Goal: Task Accomplishment & Management: Manage account settings

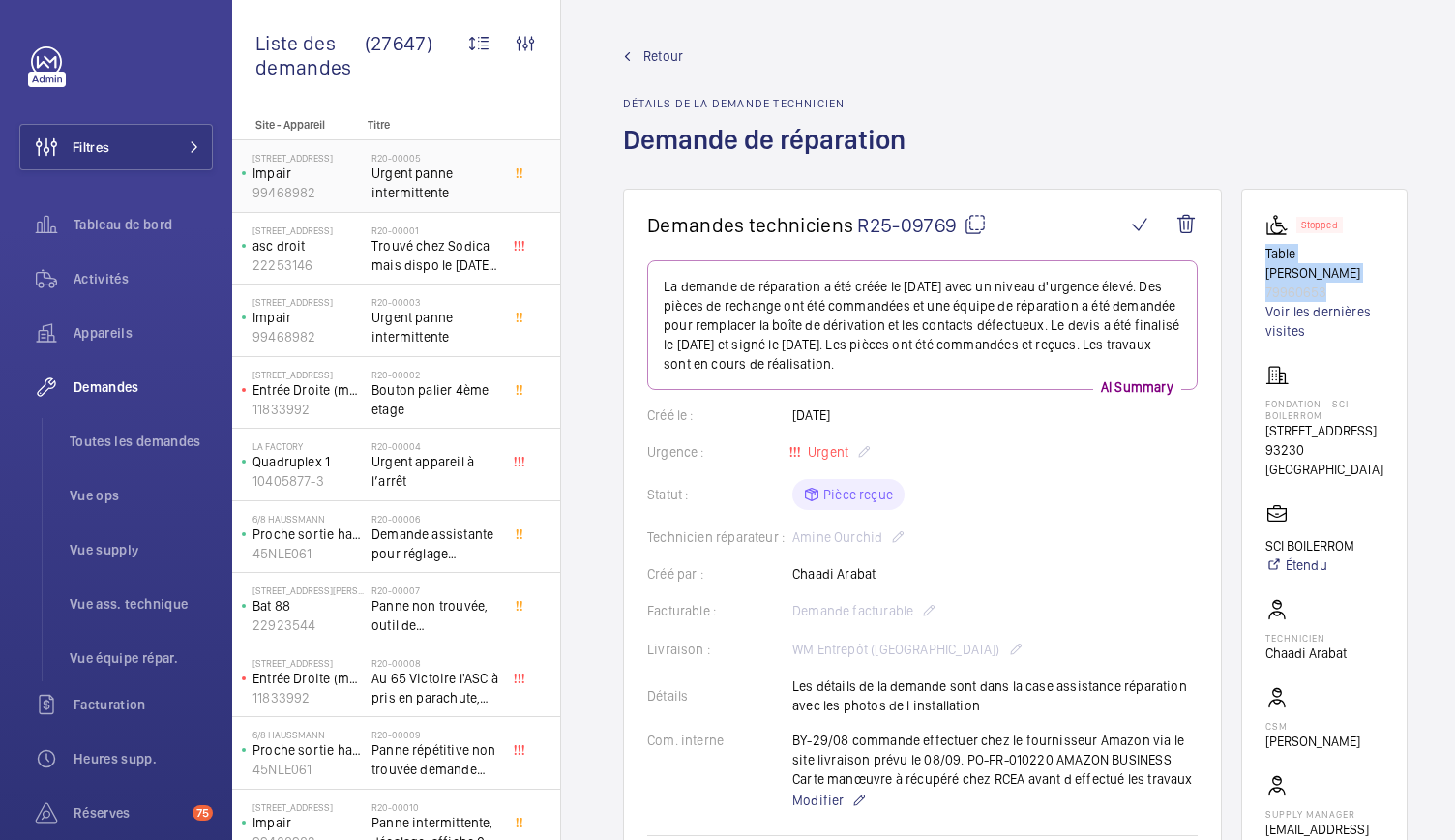
scroll to position [54, 0]
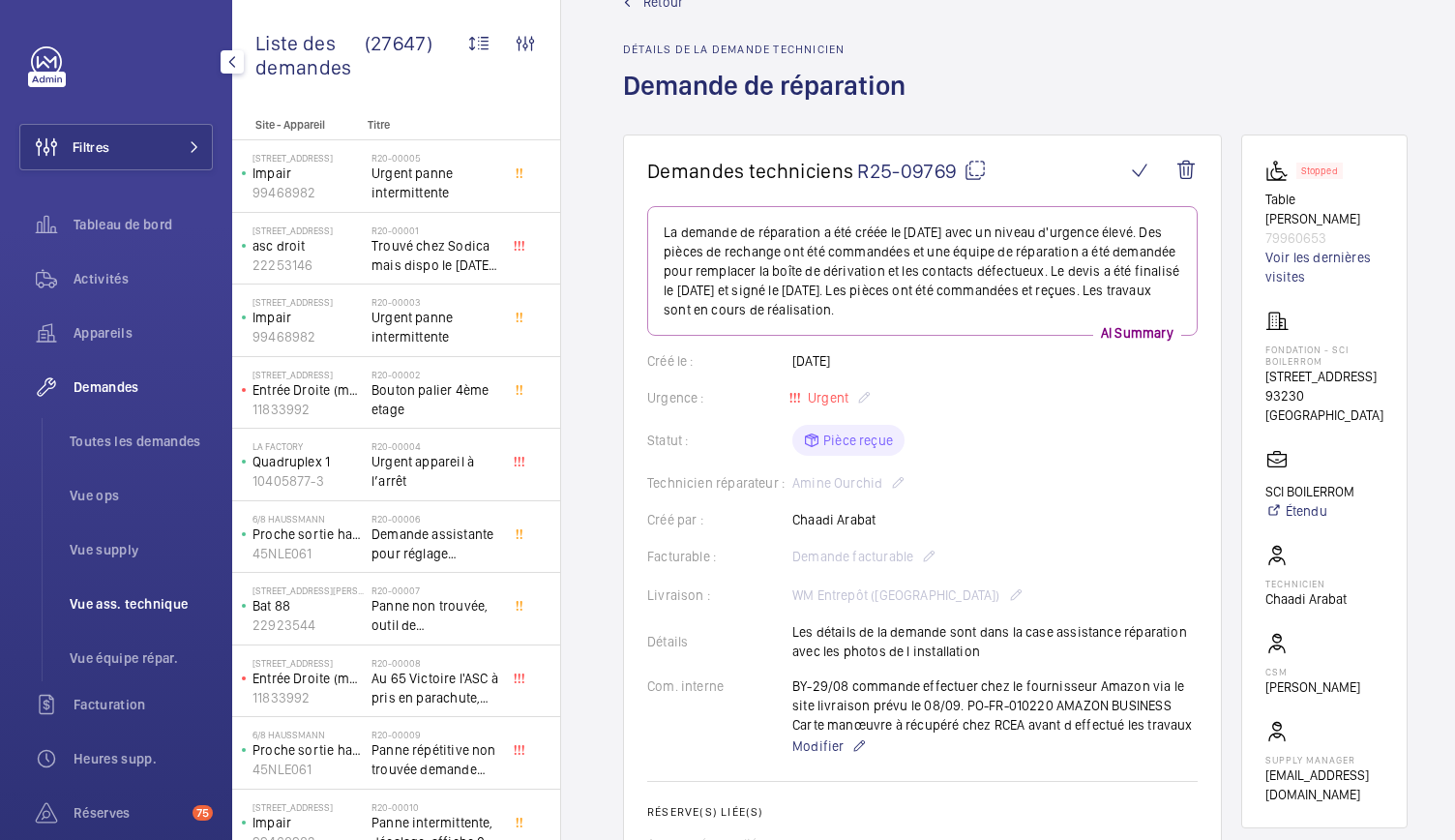
click at [116, 604] on span "Vue ass. technique" at bounding box center [141, 603] width 143 height 19
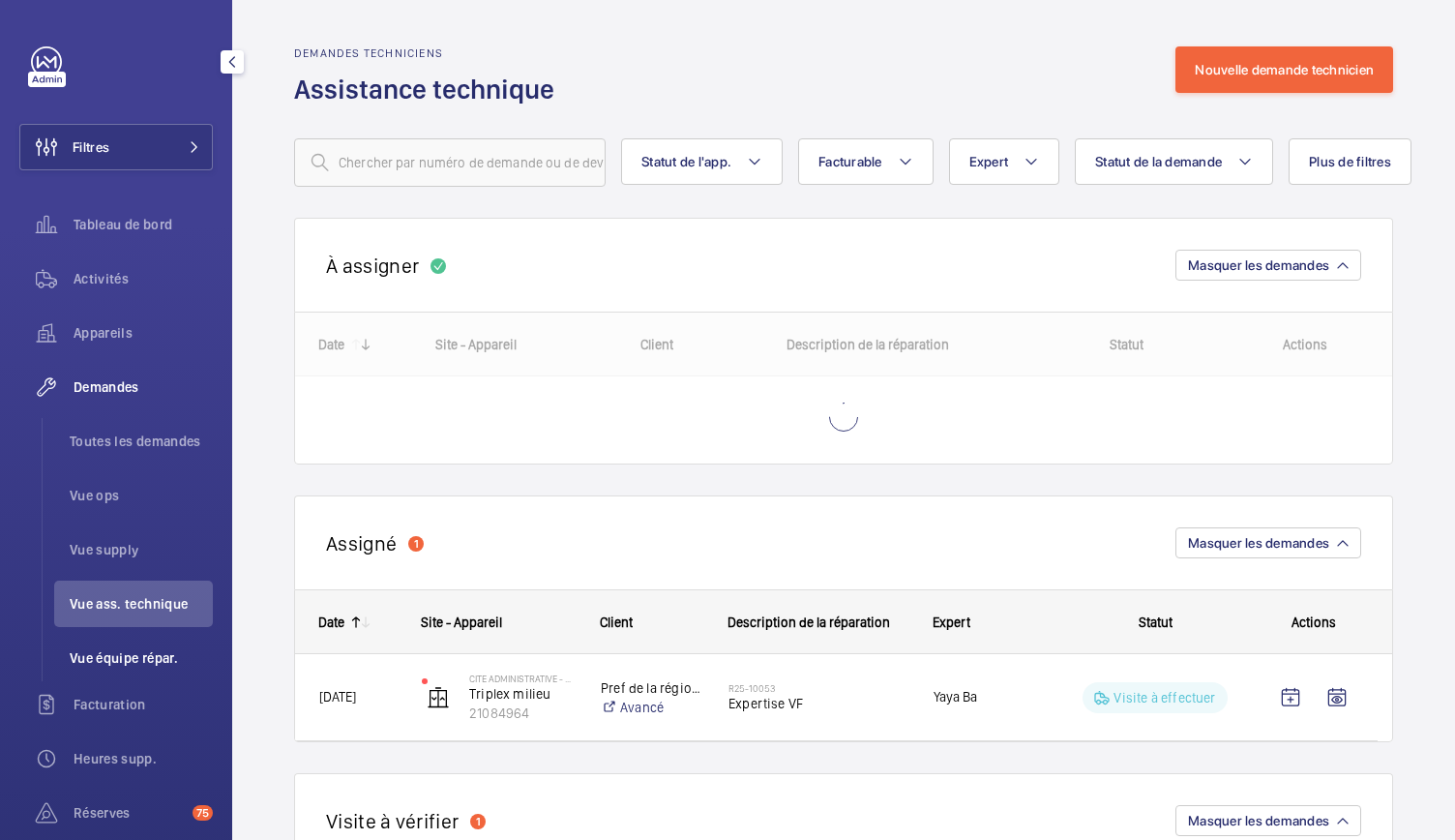
click at [130, 678] on li "Vue équipe répar." at bounding box center [133, 657] width 159 height 46
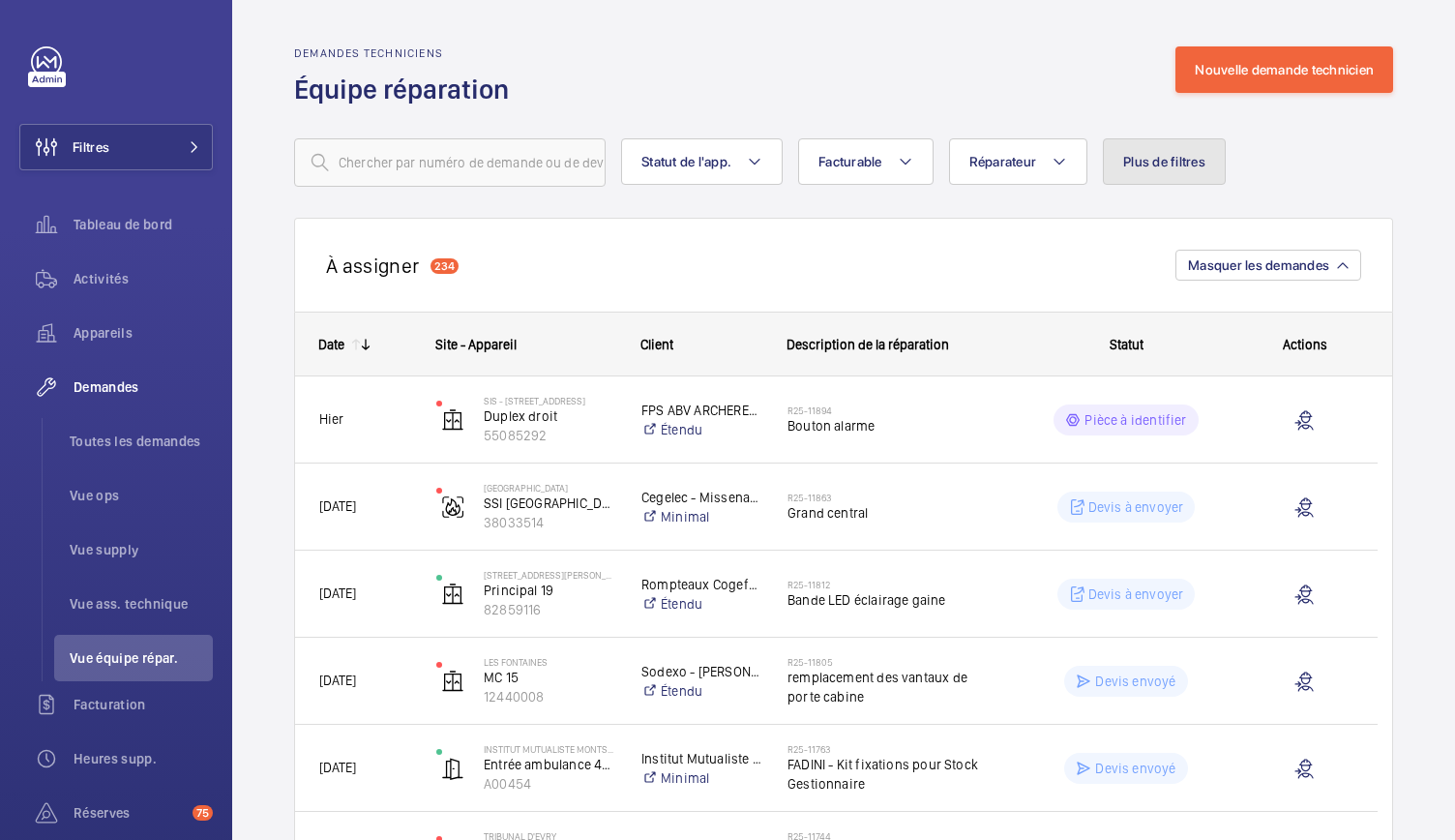
click at [1165, 174] on button "Plus de filtres" at bounding box center [1164, 161] width 123 height 46
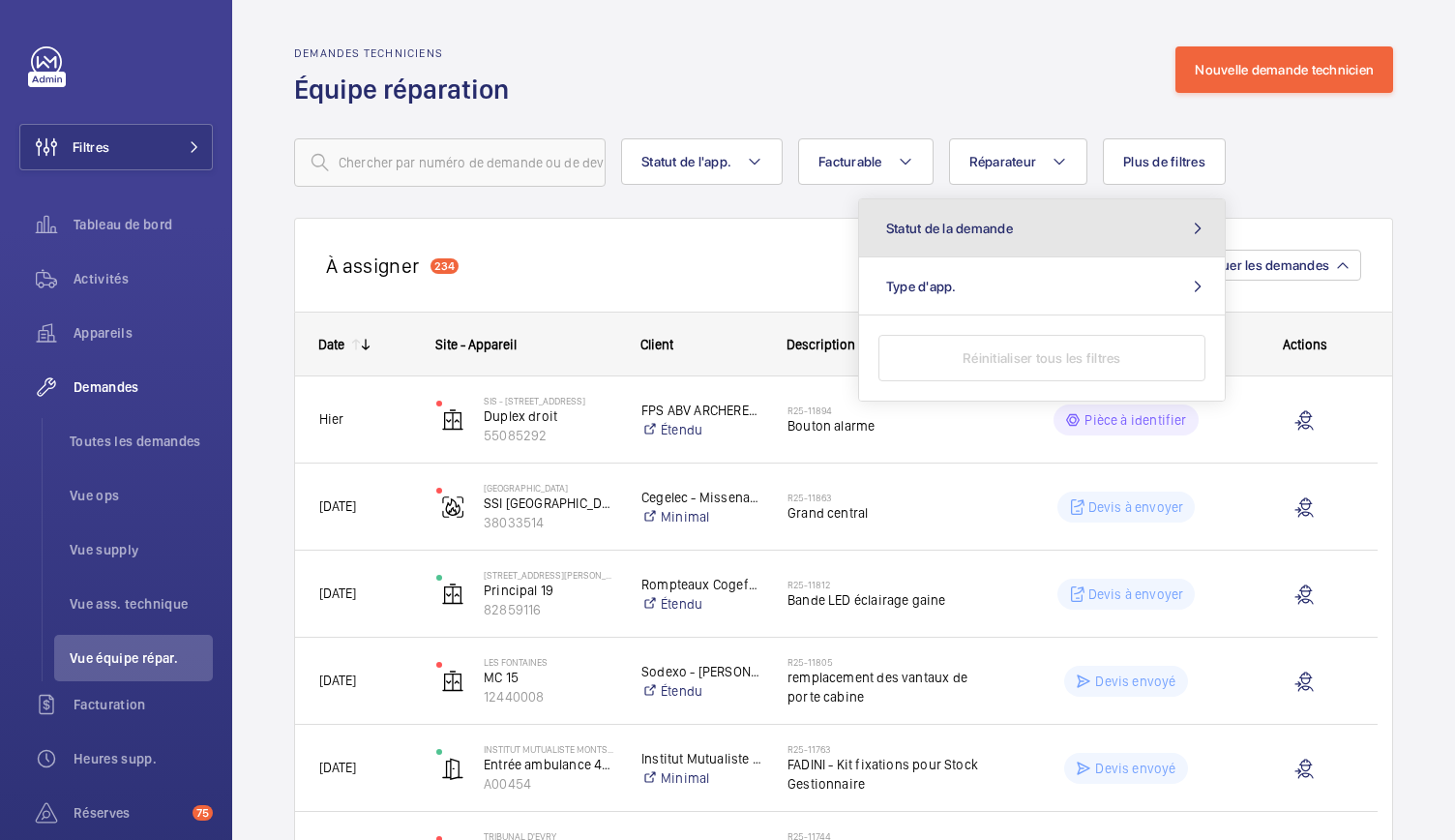
click at [997, 226] on span "Statut de la demande" at bounding box center [949, 228] width 127 height 15
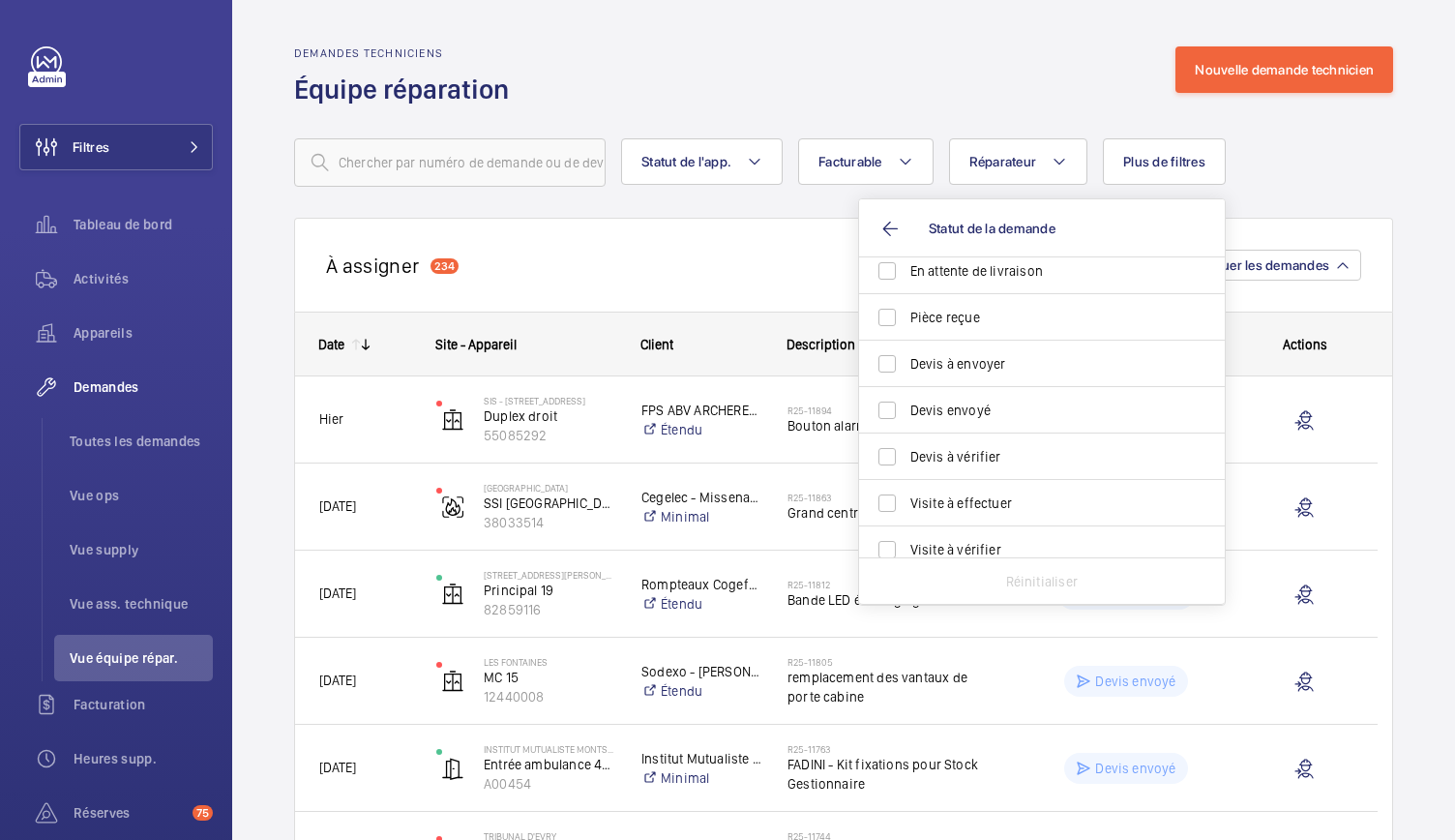
scroll to position [258, 0]
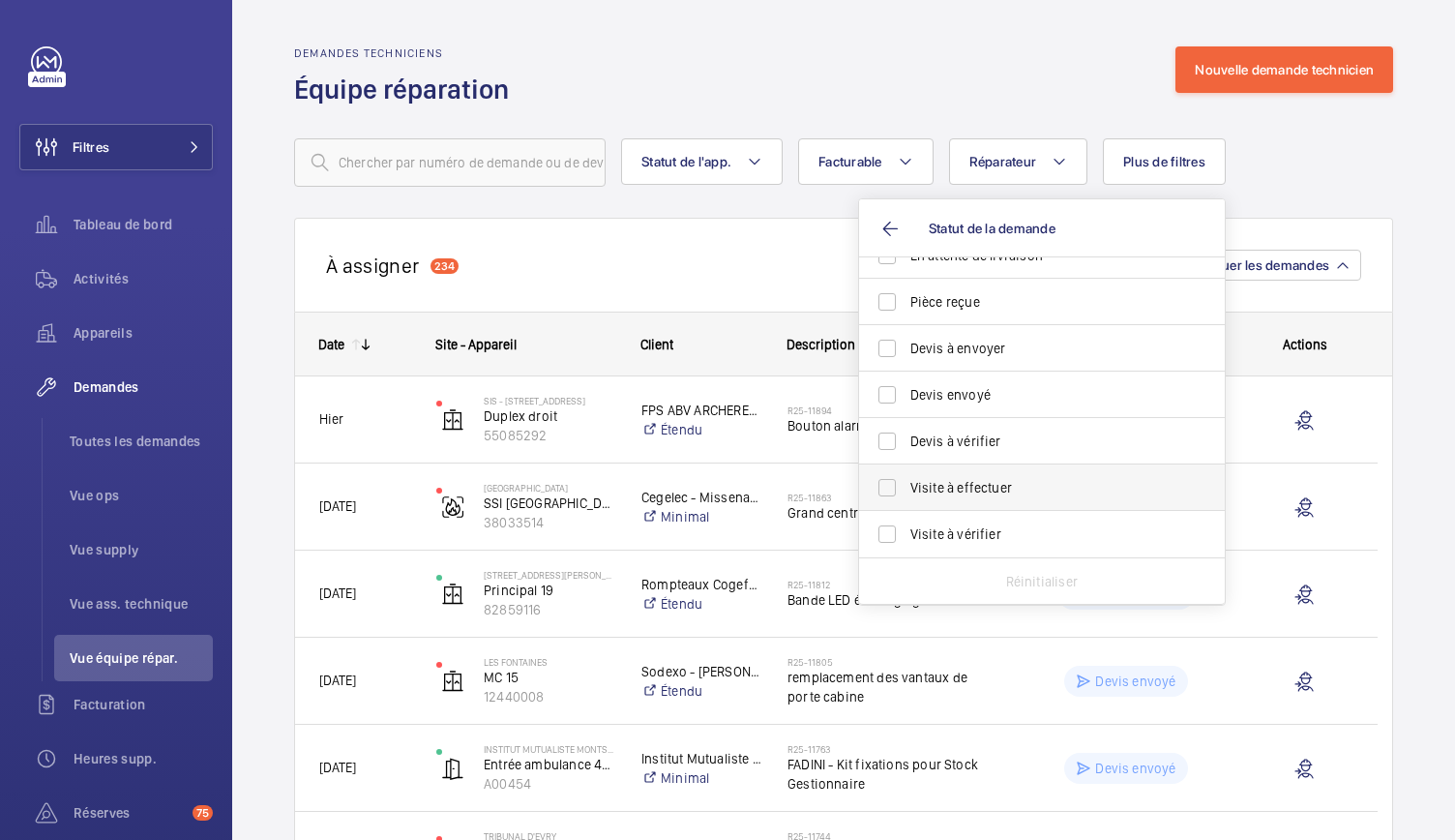
click at [969, 484] on span "Visite à effectuer" at bounding box center [1043, 486] width 266 height 19
click at [906, 484] on input "Visite à effectuer" at bounding box center [887, 487] width 39 height 39
checkbox input "true"
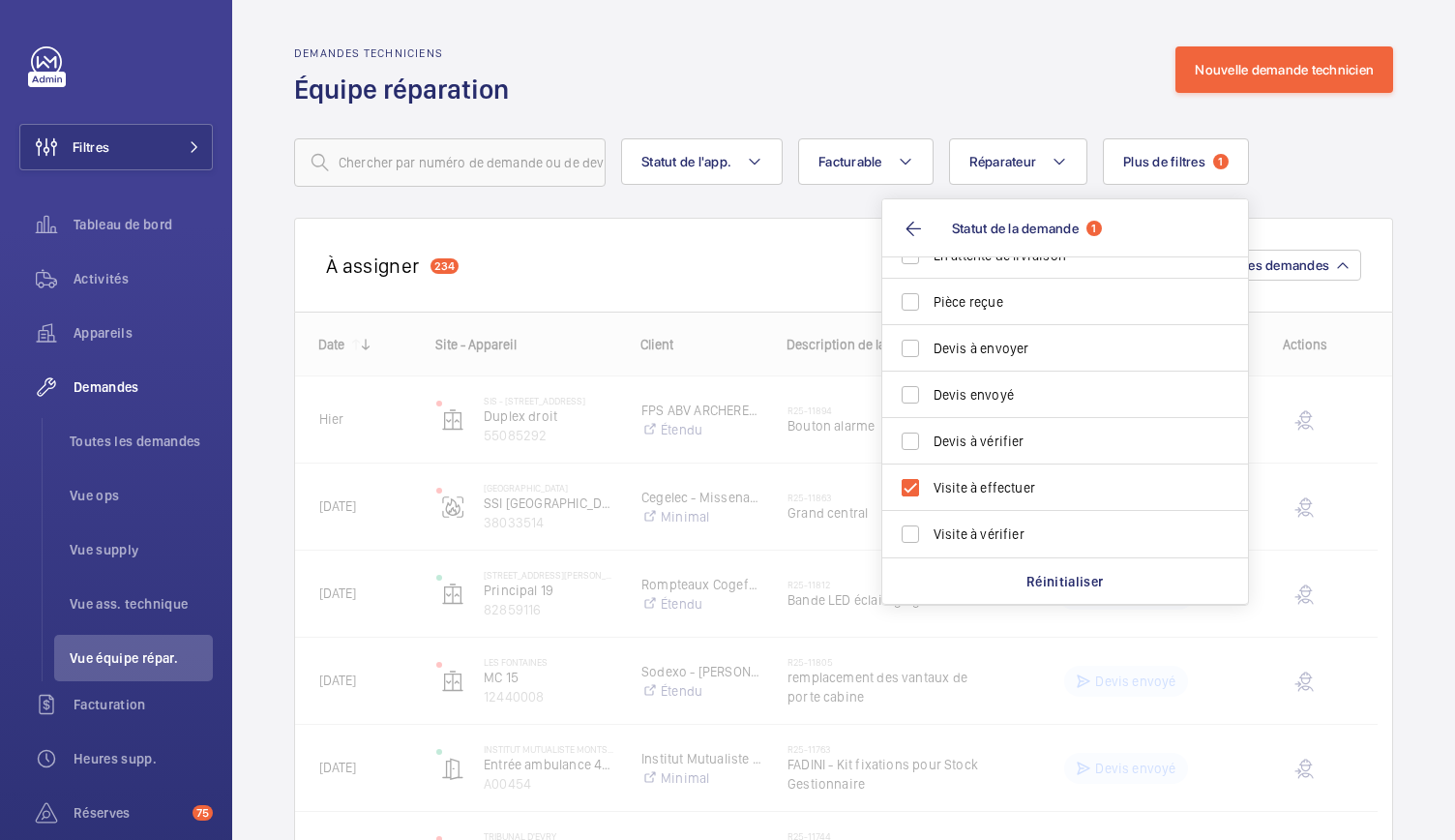
click at [857, 90] on div "Demandes techniciens Équipe réparation Nouvelle demande technicien" at bounding box center [843, 76] width 1099 height 61
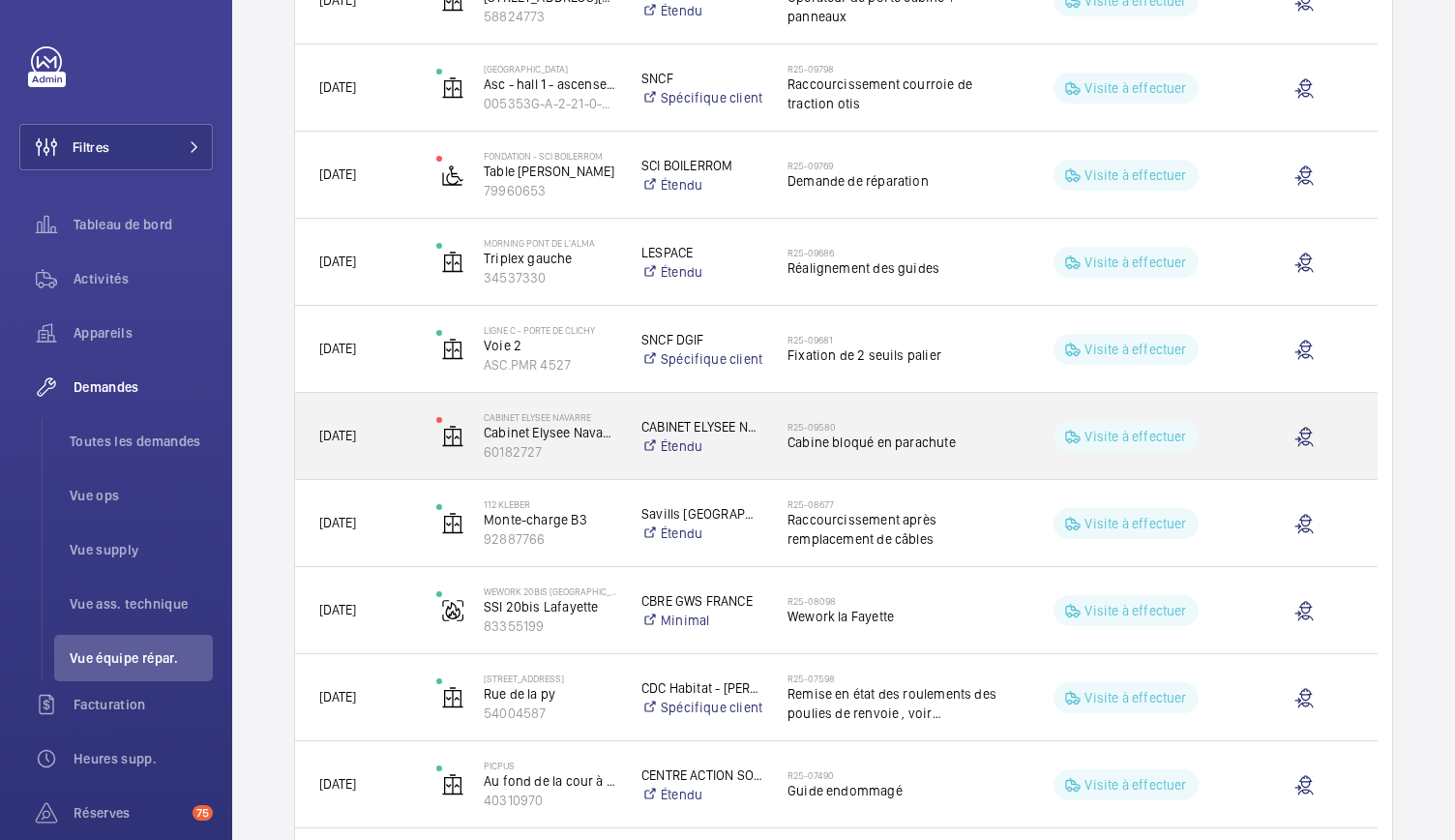
scroll to position [1116, 0]
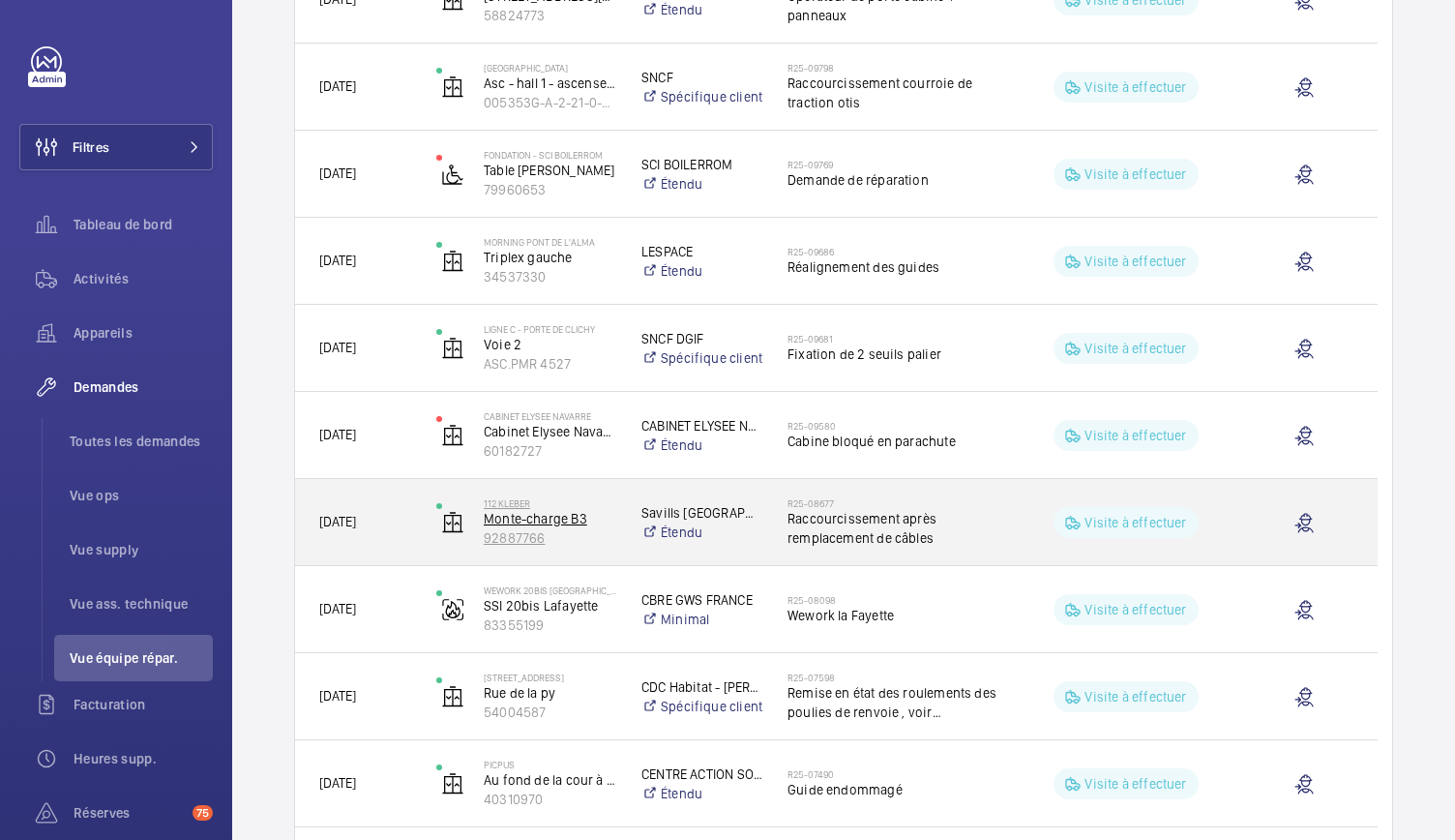
click at [529, 536] on p "92887766" at bounding box center [550, 537] width 133 height 19
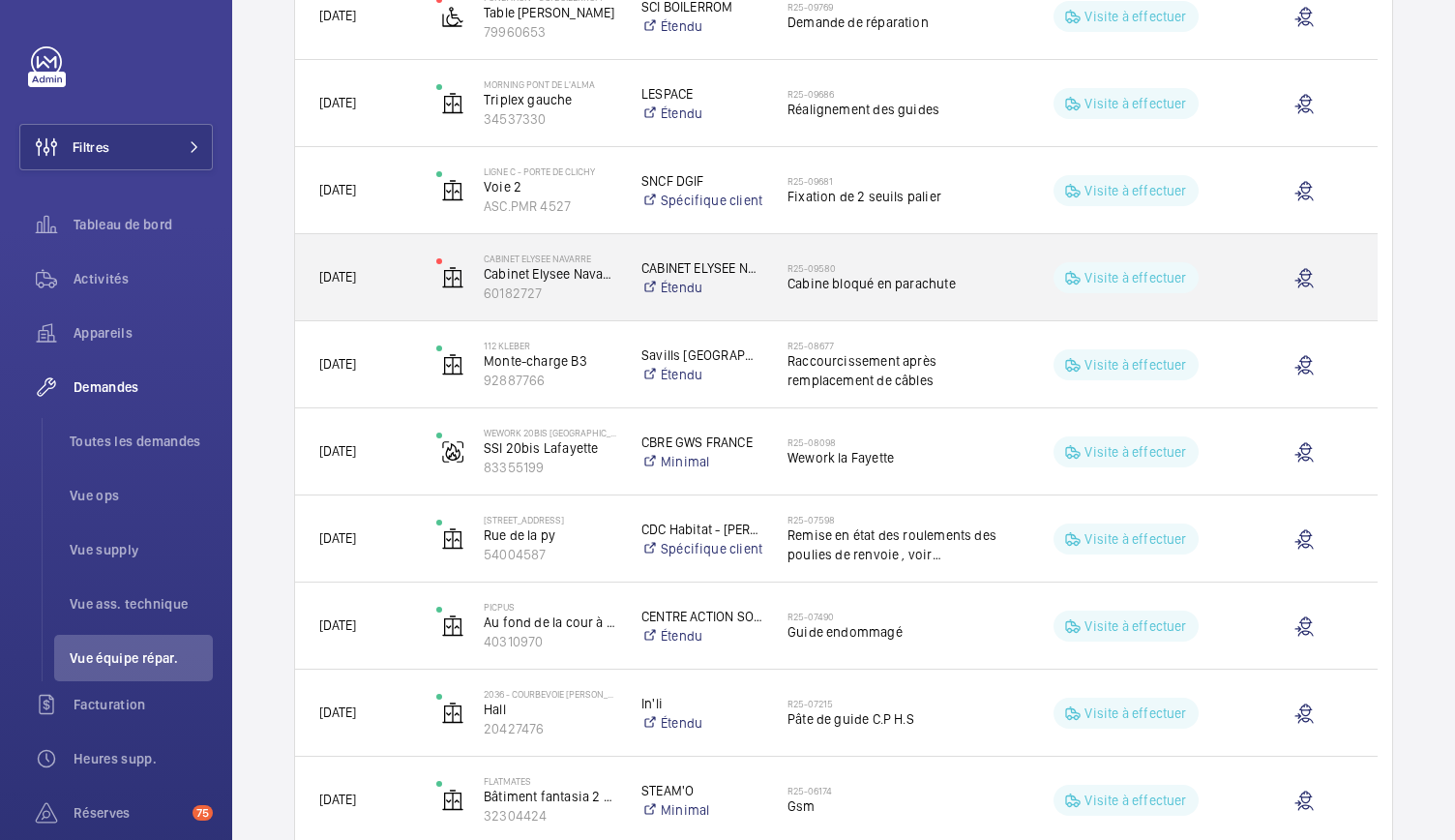
scroll to position [1274, 0]
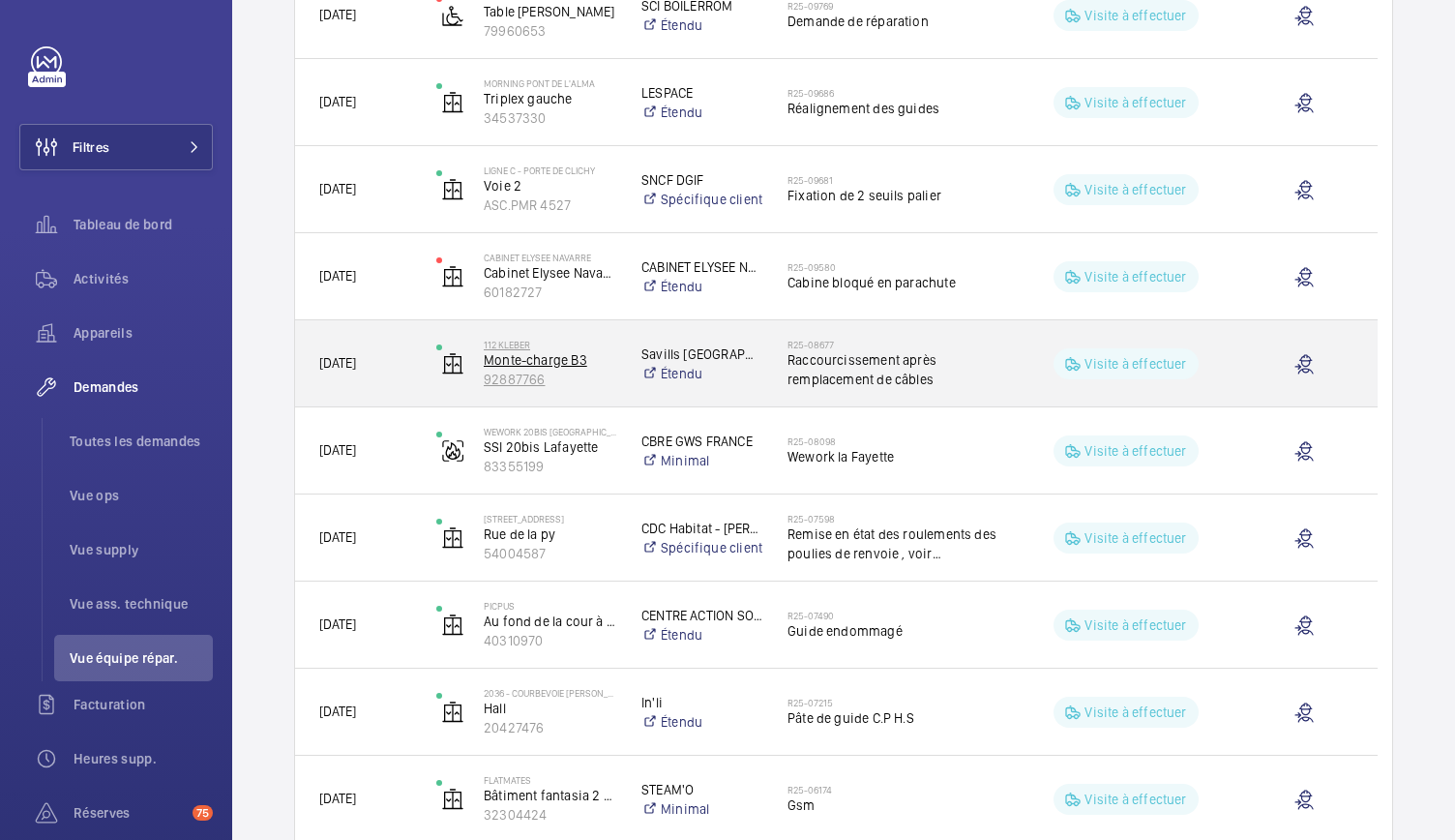
click at [529, 363] on p "Monte-charge B3" at bounding box center [550, 360] width 133 height 19
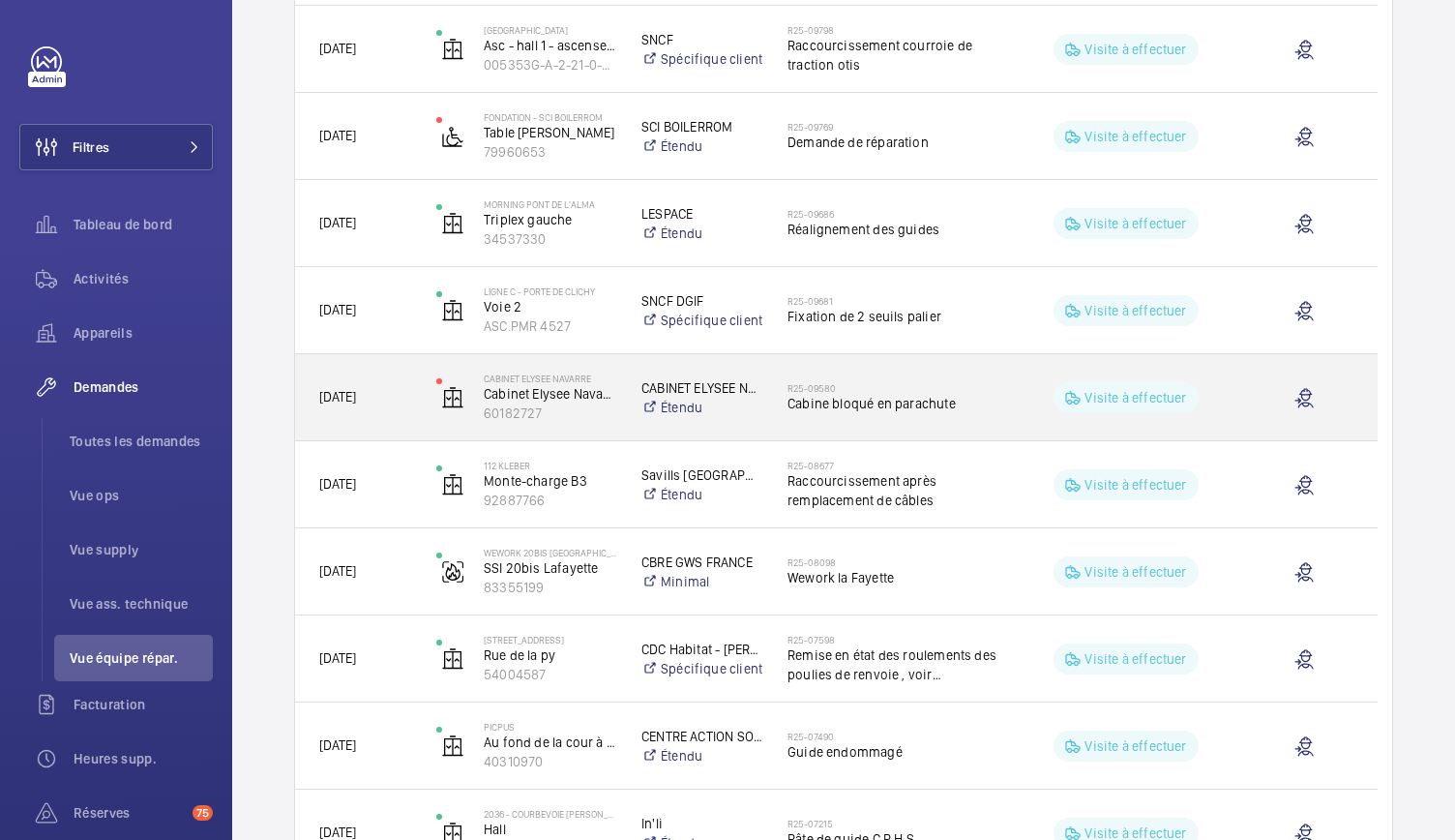
scroll to position [1161, 0]
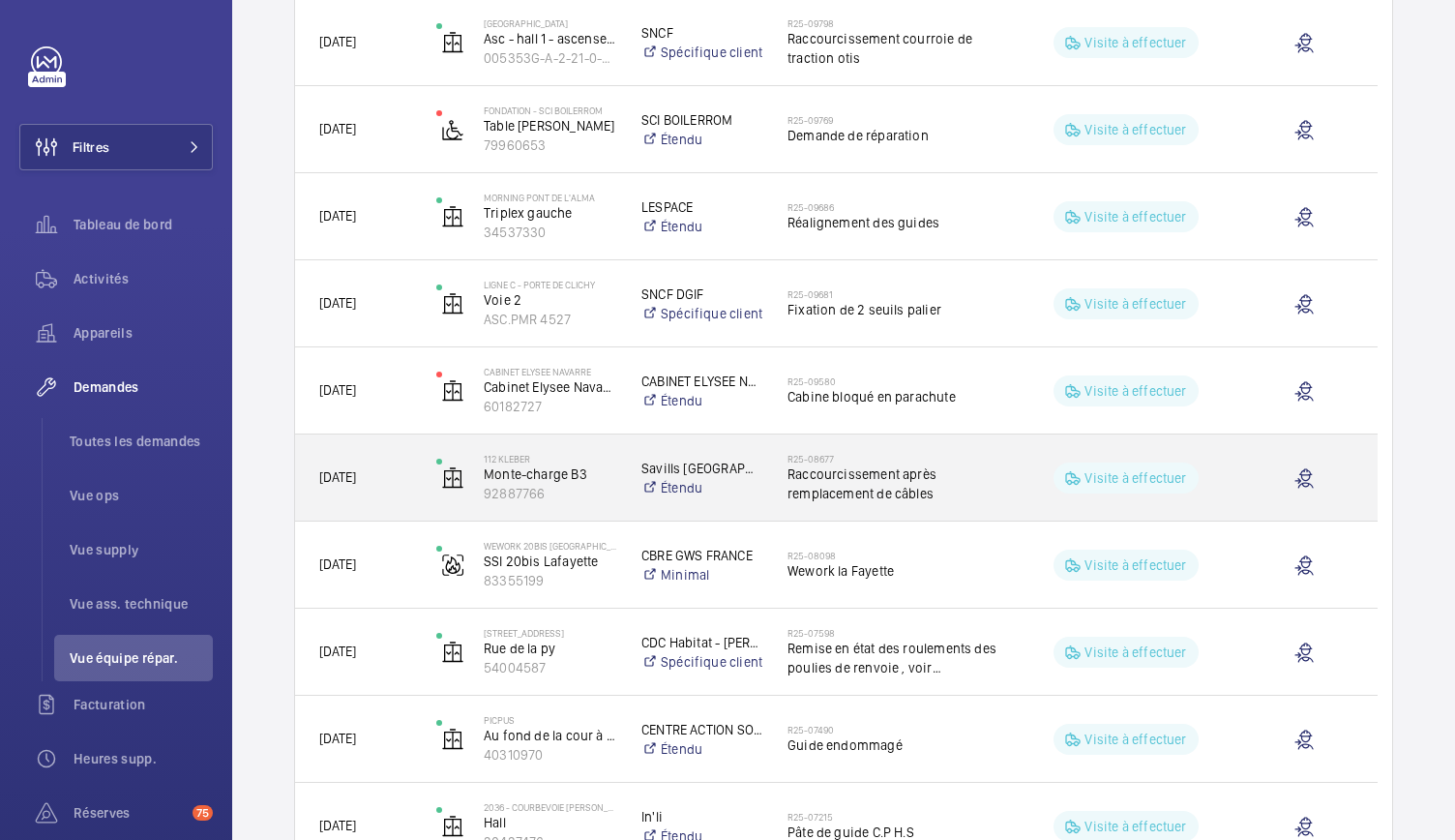
click at [808, 459] on h2 "R25-08677" at bounding box center [891, 458] width 209 height 12
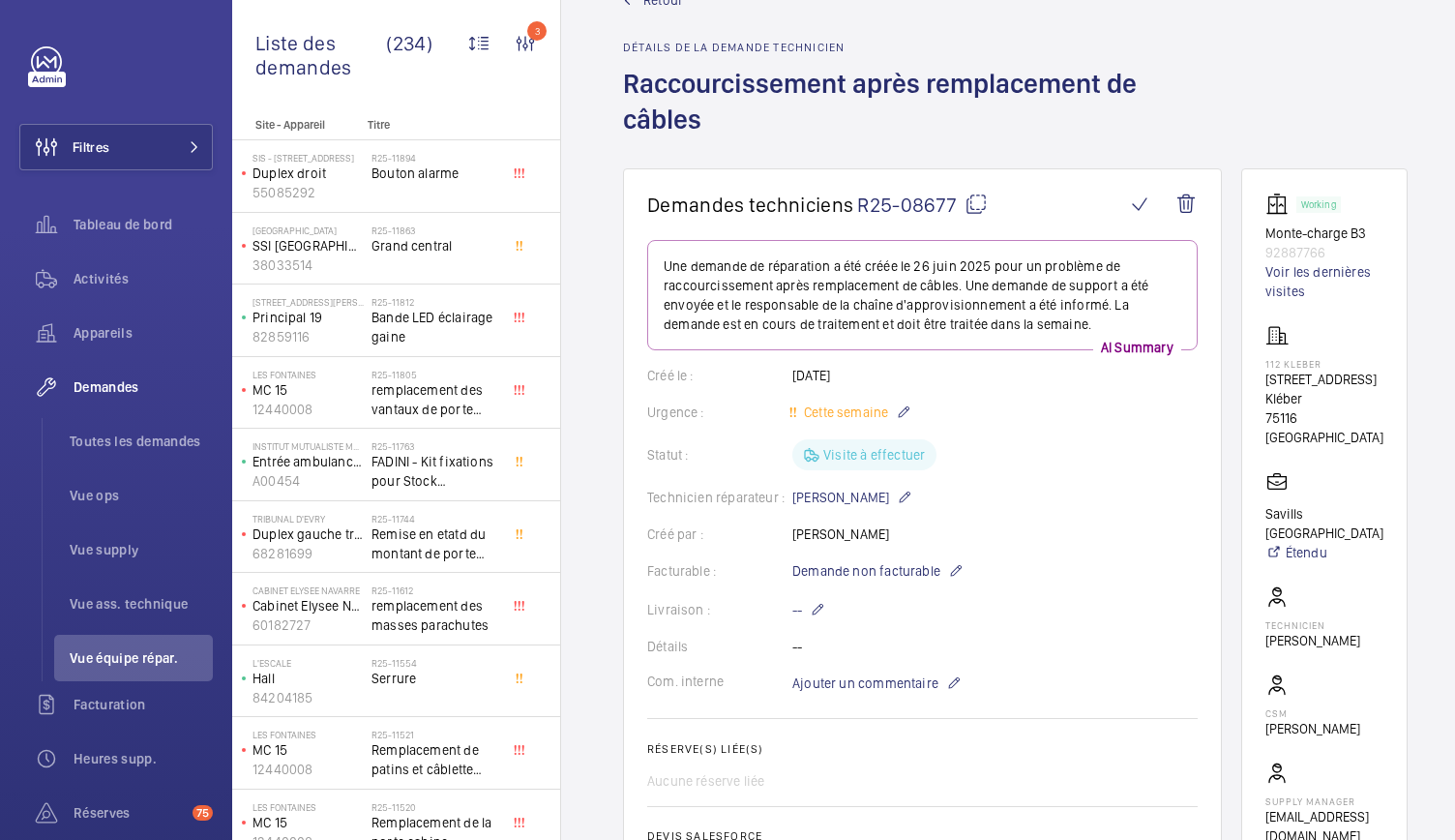
scroll to position [47, 0]
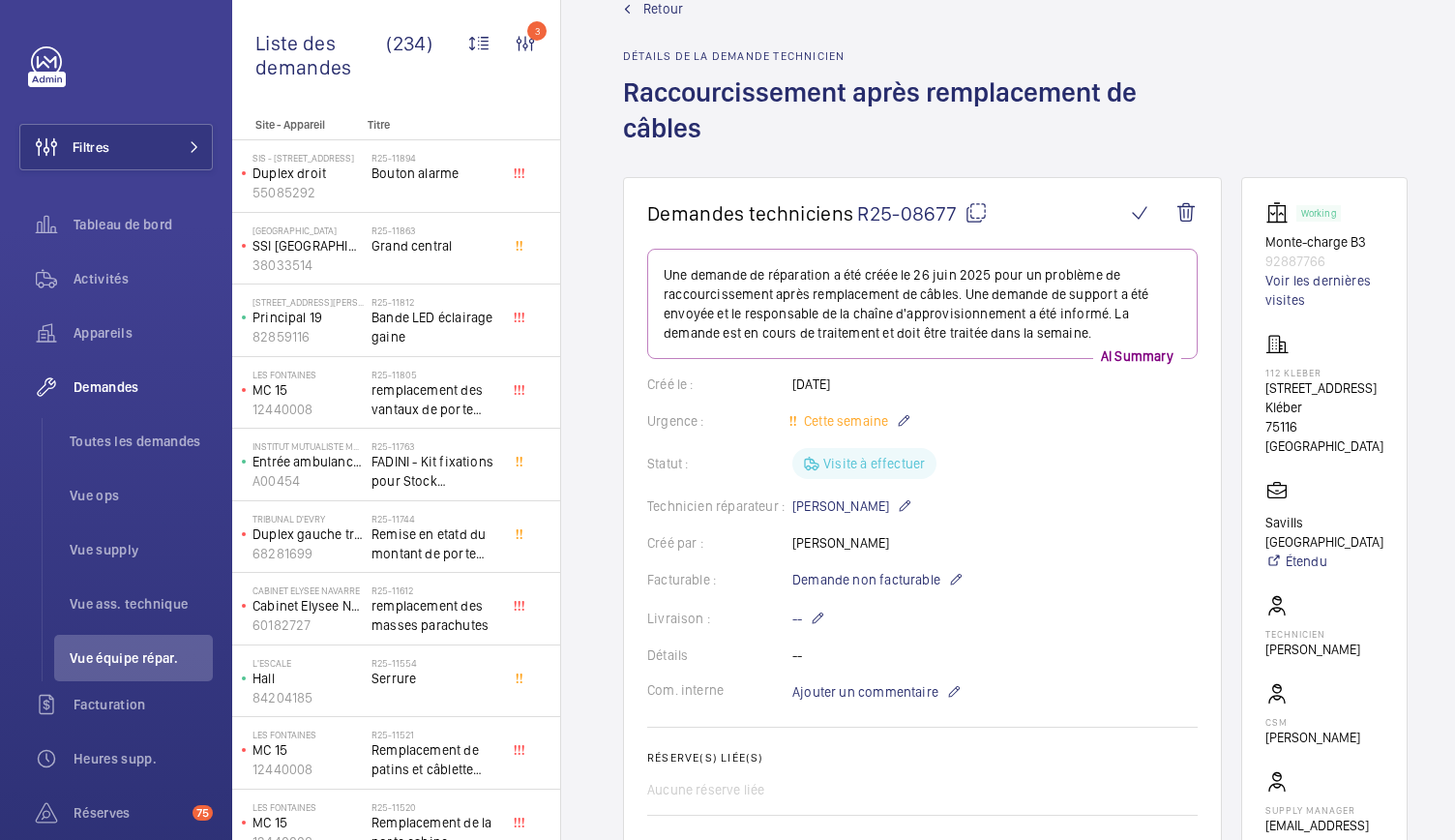
drag, startPoint x: 624, startPoint y: 98, endPoint x: 715, endPoint y: 136, distance: 98.6
click at [715, 136] on h1 "Raccourcissement après remplacement de câbles" at bounding box center [927, 126] width 608 height 103
copy h1 "Raccourcissement après remplacement de câbles"
drag, startPoint x: 1258, startPoint y: 386, endPoint x: 1346, endPoint y: 426, distance: 96.7
click at [1346, 426] on wm-front-card "Working Monte-charge B3 92887766 Voir les dernières visites [STREET_ADDRESS] Kl…" at bounding box center [1324, 527] width 167 height 701
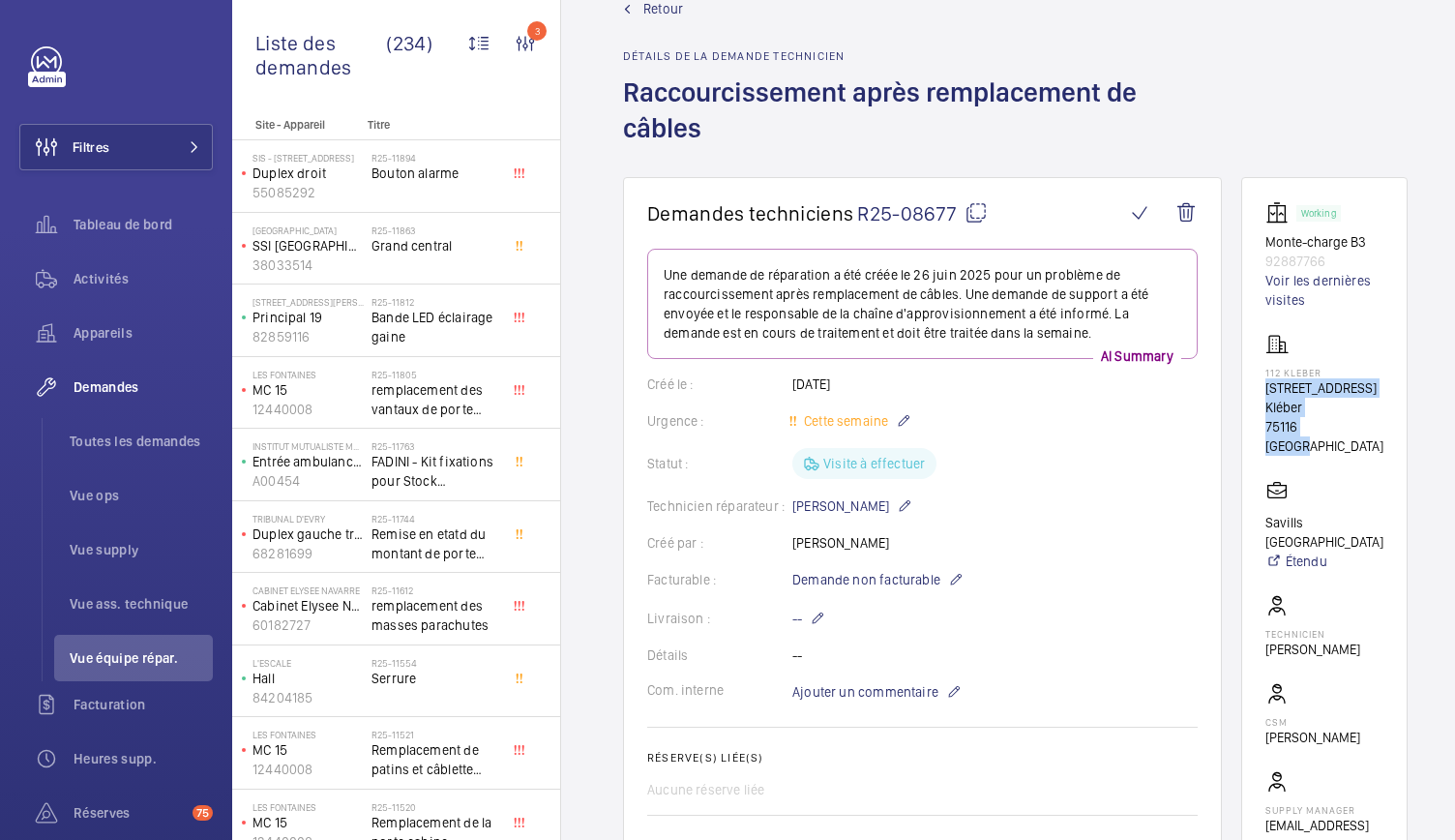
copy div "[STREET_ADDRESS] Kléber 75116 [GEOGRAPHIC_DATA]"
drag, startPoint x: 1260, startPoint y: 239, endPoint x: 1333, endPoint y: 260, distance: 76.0
click at [1333, 260] on wm-front-card "Working Monte-charge B3 92887766 Voir les dernières visites [STREET_ADDRESS] Kl…" at bounding box center [1324, 527] width 167 height 701
copy div "Monte-charge B3 92887766"
